Goal: Information Seeking & Learning: Understand process/instructions

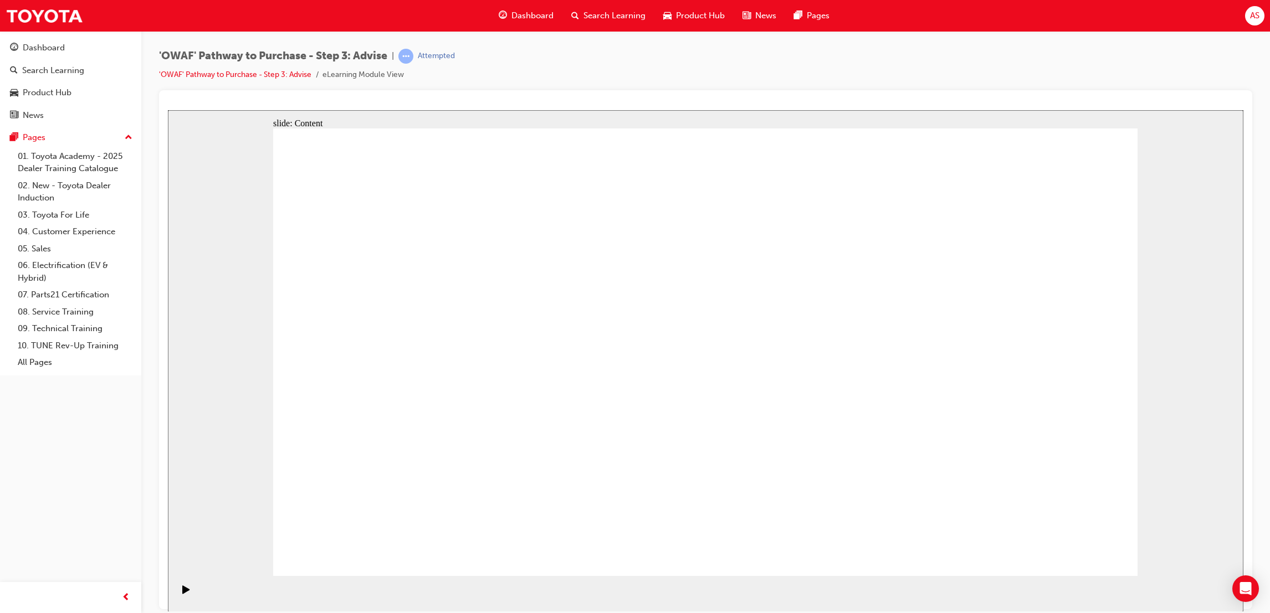
drag, startPoint x: 699, startPoint y: 234, endPoint x: 735, endPoint y: 235, distance: 35.5
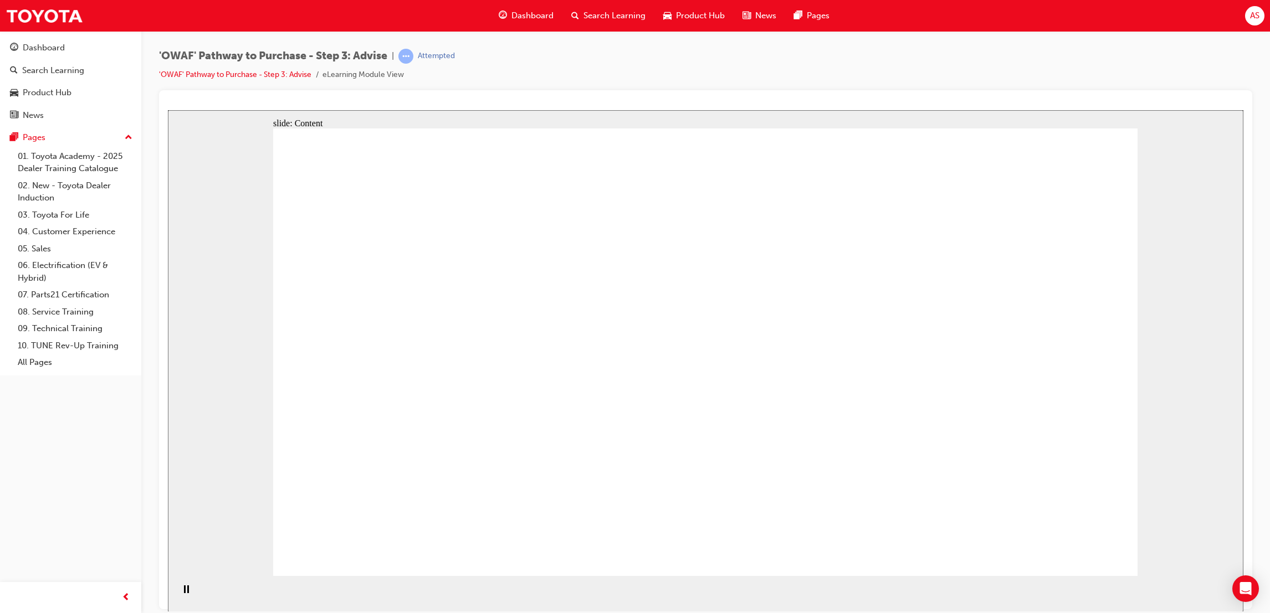
drag, startPoint x: 326, startPoint y: 154, endPoint x: 710, endPoint y: 214, distance: 388.7
drag, startPoint x: 382, startPoint y: 235, endPoint x: 388, endPoint y: 240, distance: 7.8
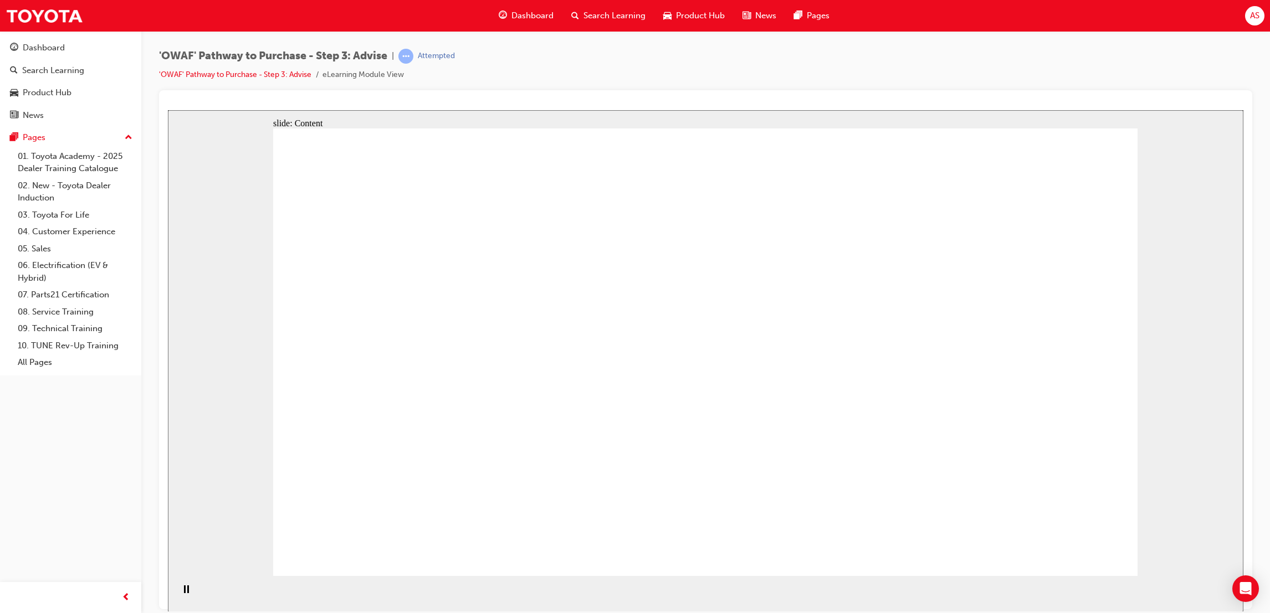
drag, startPoint x: 476, startPoint y: 387, endPoint x: 524, endPoint y: 383, distance: 48.4
drag, startPoint x: 524, startPoint y: 383, endPoint x: 659, endPoint y: 341, distance: 141.6
drag, startPoint x: 659, startPoint y: 341, endPoint x: 653, endPoint y: 267, distance: 74.5
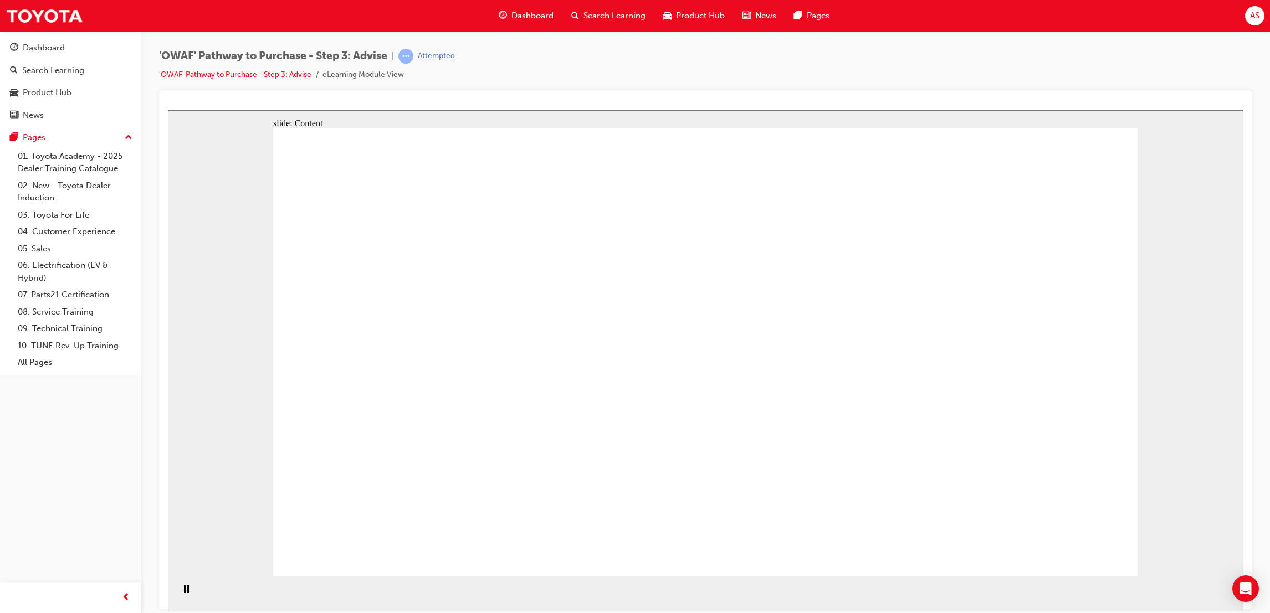
drag, startPoint x: 653, startPoint y: 267, endPoint x: 679, endPoint y: 365, distance: 100.8
drag, startPoint x: 690, startPoint y: 413, endPoint x: 722, endPoint y: 381, distance: 45.5
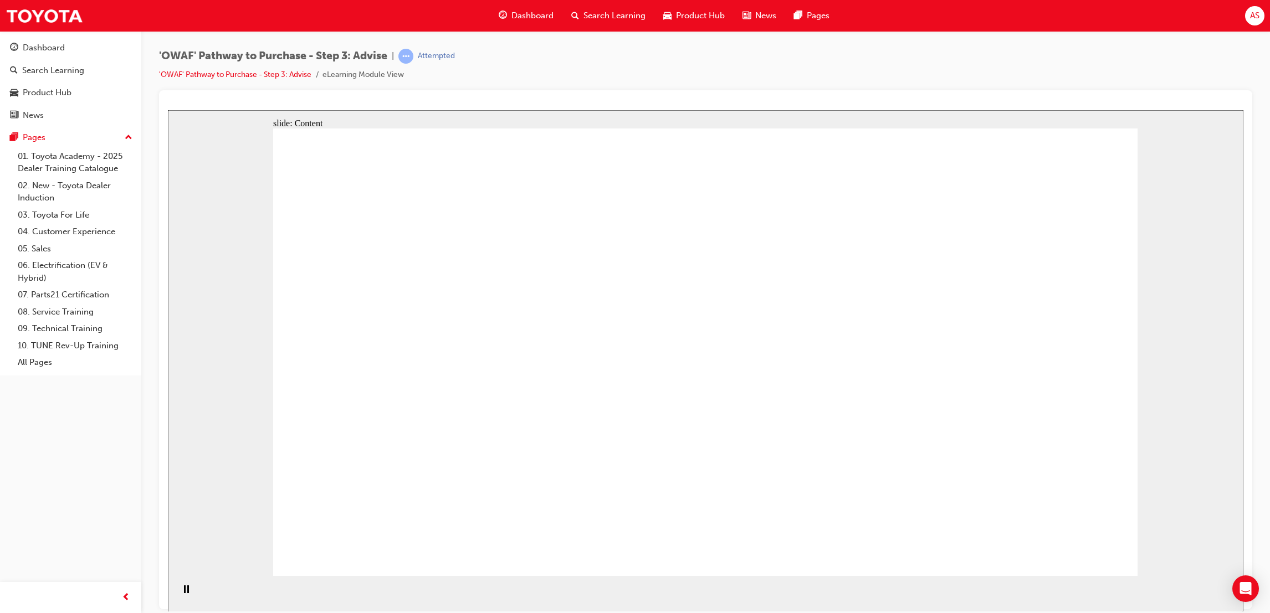
drag, startPoint x: 931, startPoint y: 292, endPoint x: 971, endPoint y: 290, distance: 39.9
drag, startPoint x: 975, startPoint y: 423, endPoint x: 936, endPoint y: 380, distance: 57.7
drag, startPoint x: 931, startPoint y: 384, endPoint x: 203, endPoint y: 517, distance: 740.7
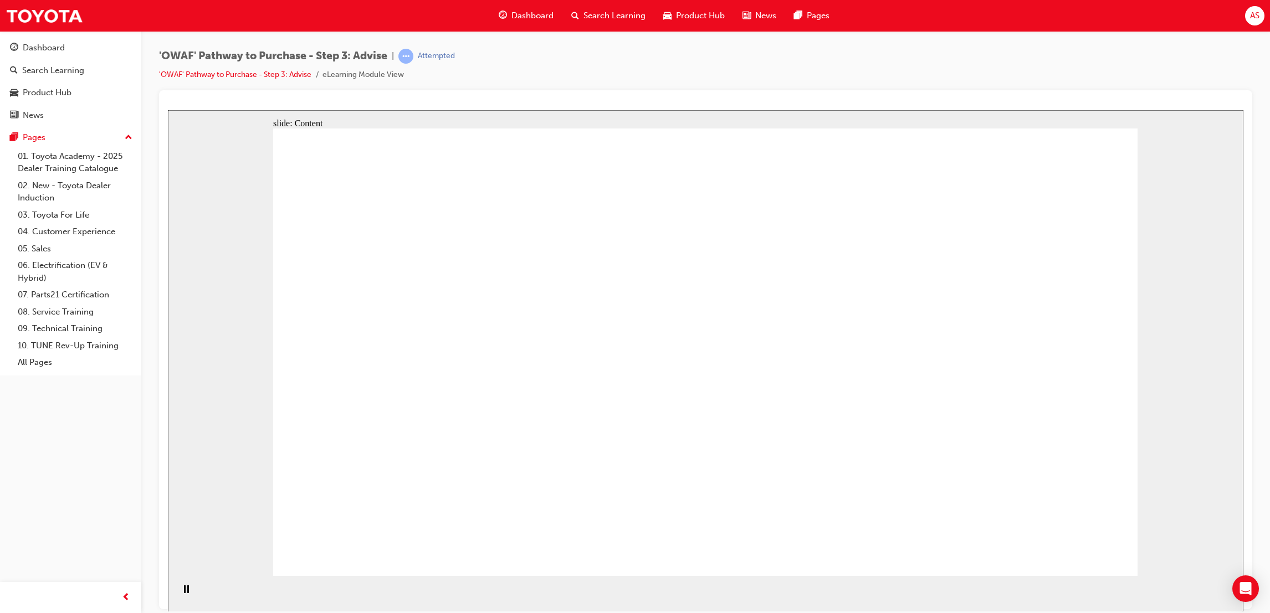
drag, startPoint x: 753, startPoint y: 281, endPoint x: 961, endPoint y: 234, distance: 213.2
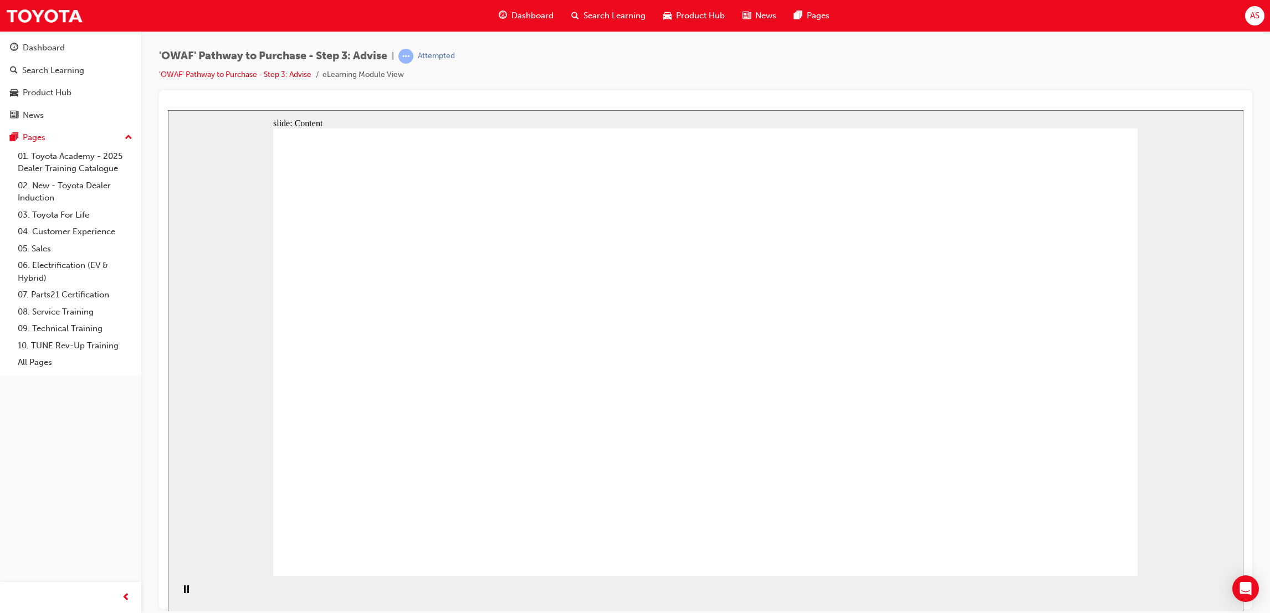
drag, startPoint x: 641, startPoint y: 460, endPoint x: 946, endPoint y: 556, distance: 320.7
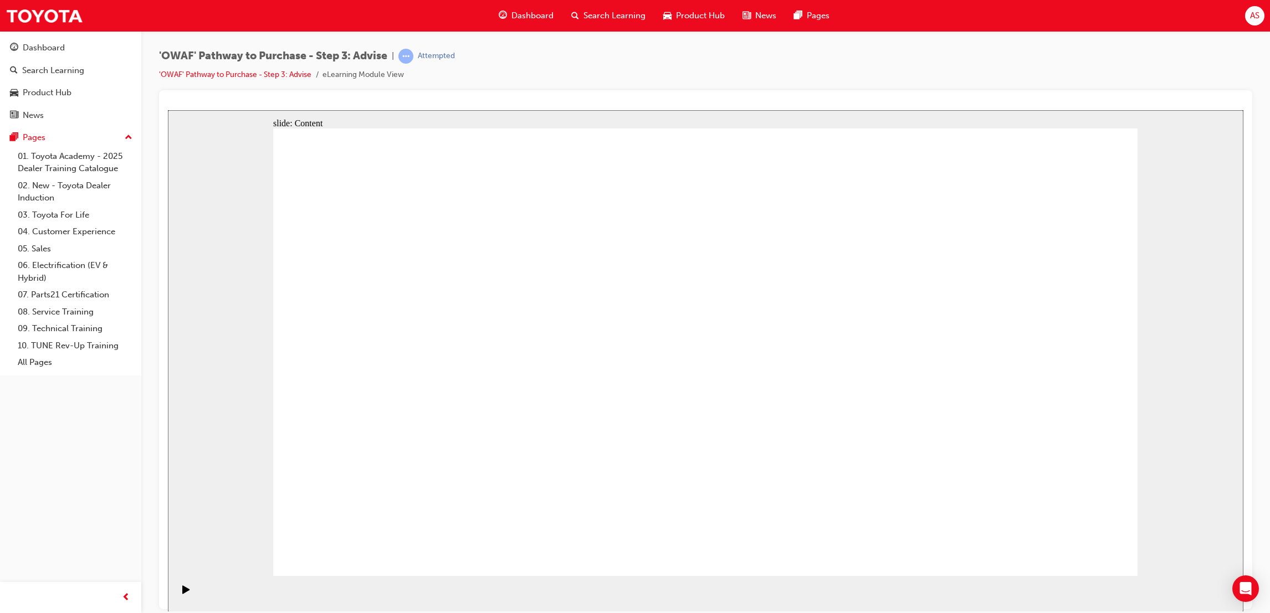
drag, startPoint x: 991, startPoint y: 469, endPoint x: 793, endPoint y: 442, distance: 199.7
drag, startPoint x: 391, startPoint y: 447, endPoint x: 351, endPoint y: 378, distance: 79.5
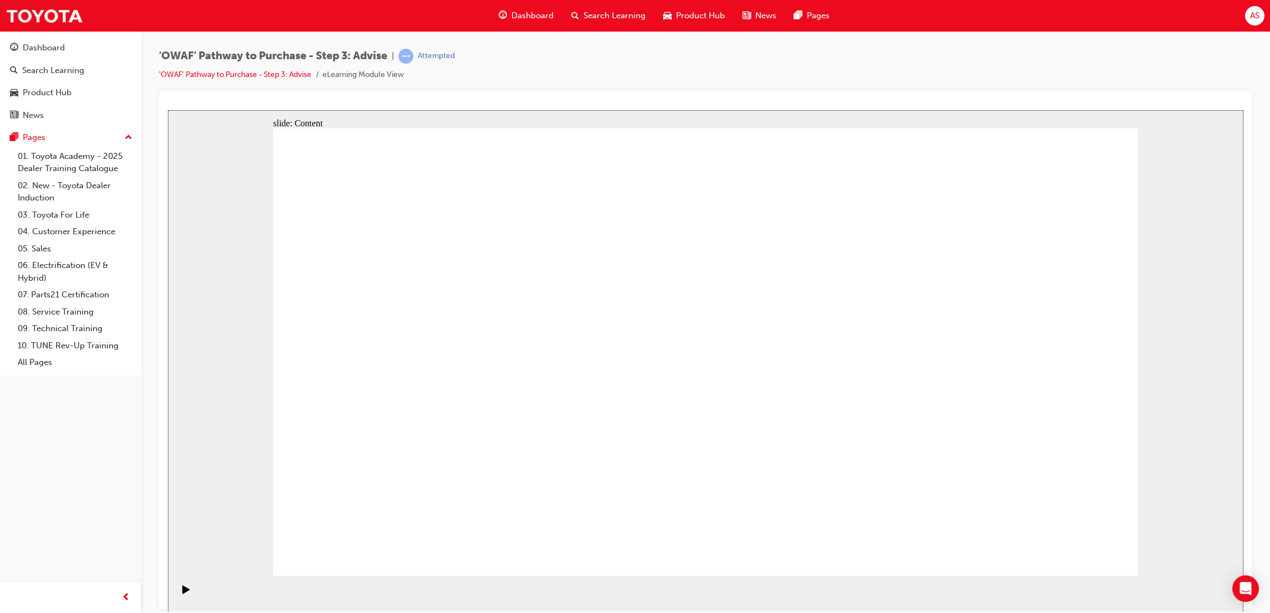
drag, startPoint x: 567, startPoint y: 417, endPoint x: 690, endPoint y: 407, distance: 122.9
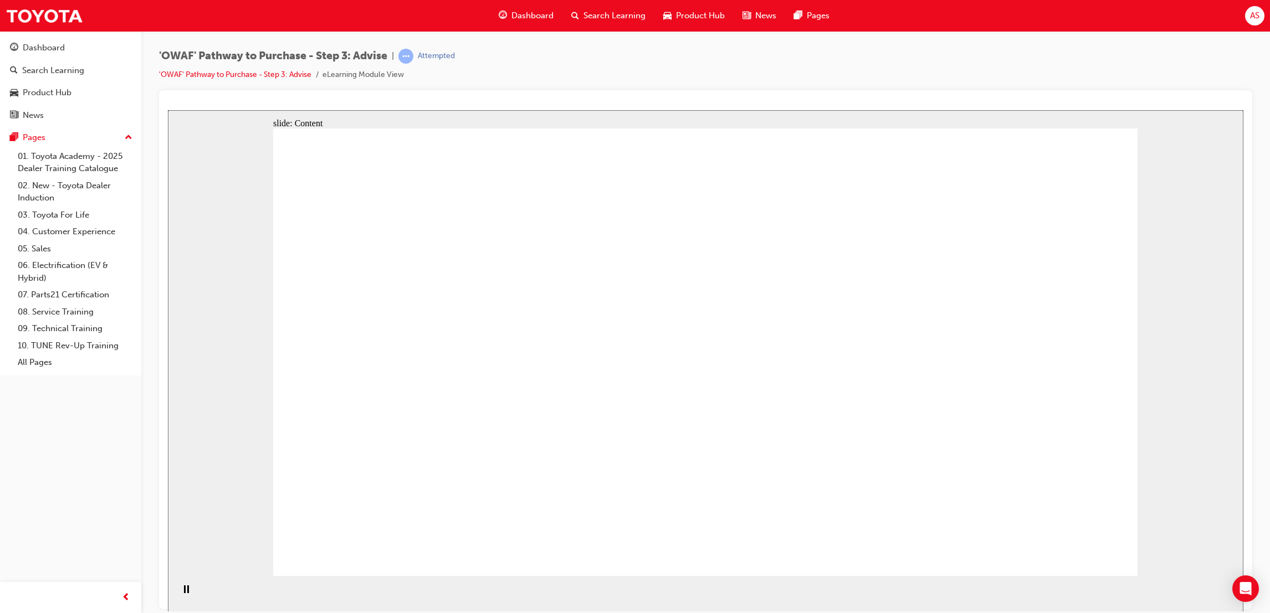
drag, startPoint x: 640, startPoint y: 293, endPoint x: 649, endPoint y: 295, distance: 9.6
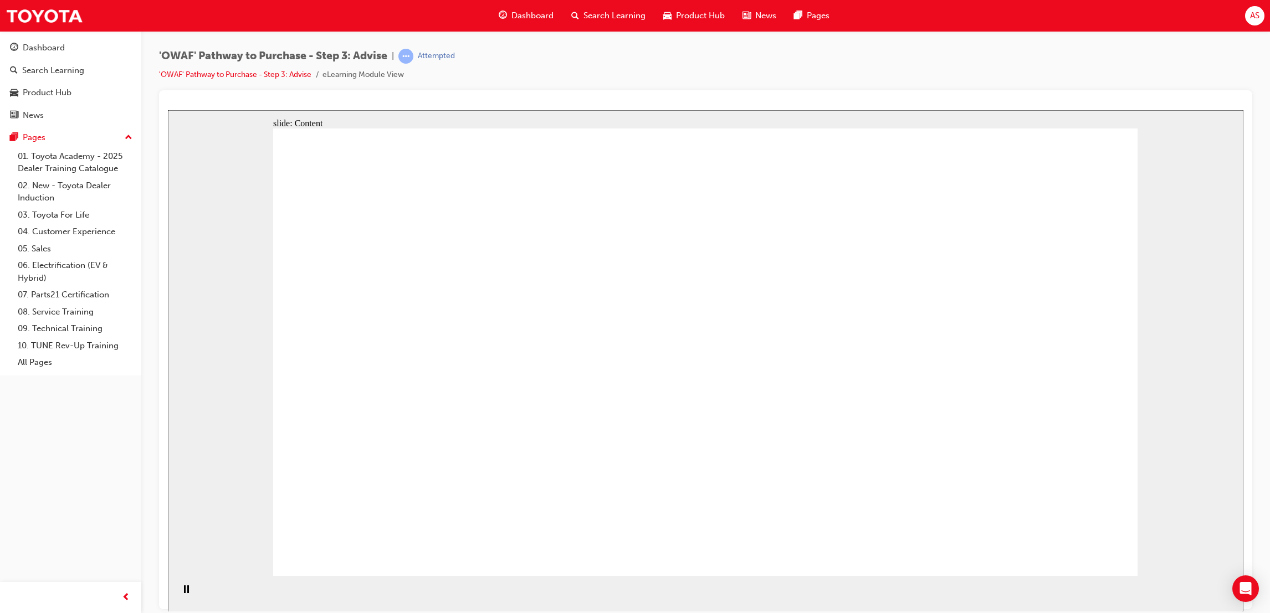
drag, startPoint x: 842, startPoint y: 434, endPoint x: 885, endPoint y: 414, distance: 48.1
